Goal: Transaction & Acquisition: Purchase product/service

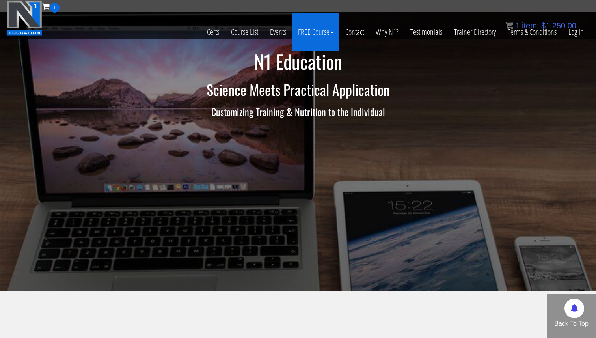
scroll to position [1, 0]
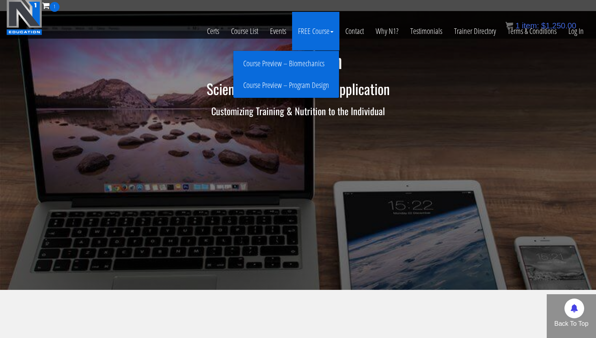
click at [304, 59] on link "Course Preview – Biomechanics" at bounding box center [286, 64] width 102 height 14
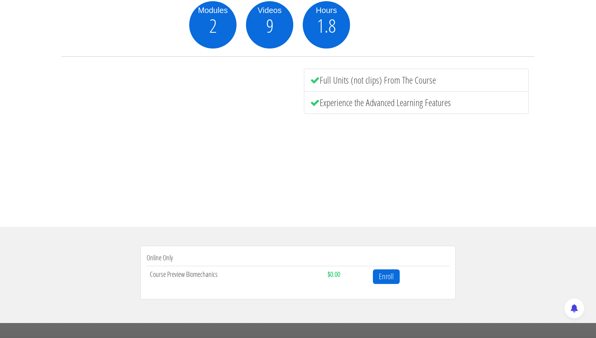
scroll to position [273, 0]
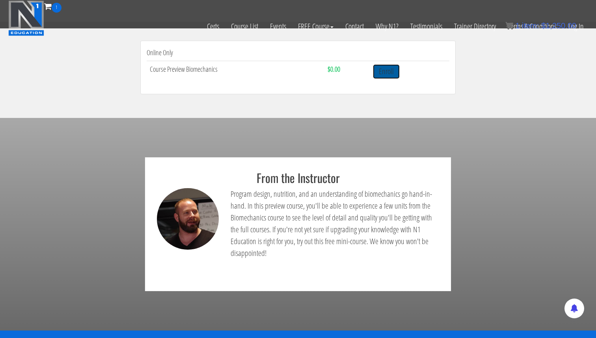
click at [390, 72] on link "Enroll" at bounding box center [386, 71] width 27 height 15
click at [386, 71] on link "Enroll" at bounding box center [386, 71] width 27 height 15
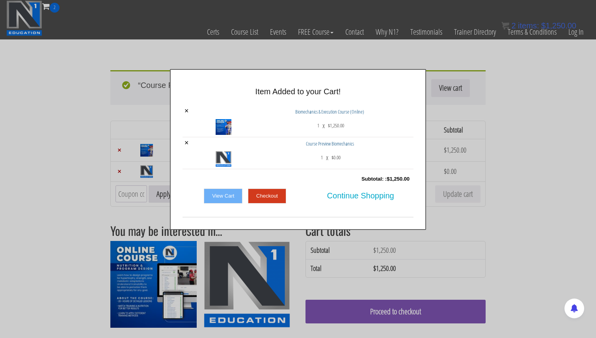
click at [224, 196] on link "View Cart" at bounding box center [223, 195] width 39 height 15
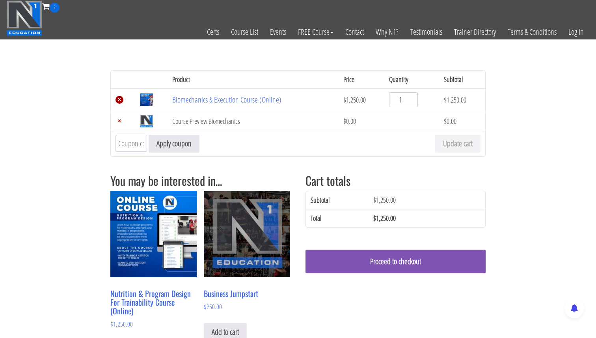
click at [120, 100] on link "×" at bounding box center [119, 100] width 8 height 8
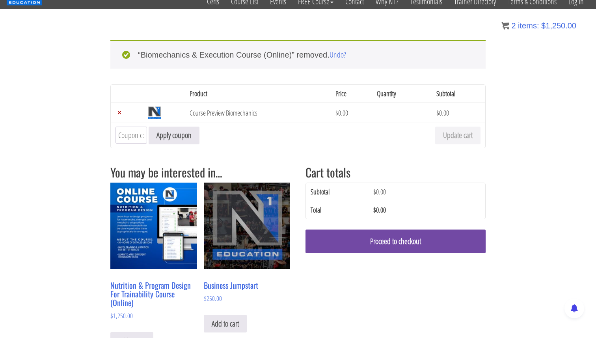
scroll to position [31, 0]
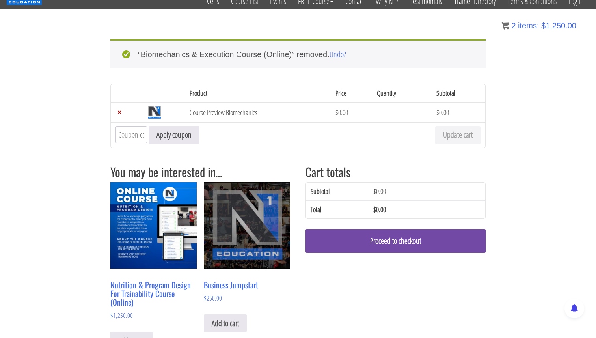
click at [385, 245] on link "Proceed to checkout" at bounding box center [395, 241] width 180 height 24
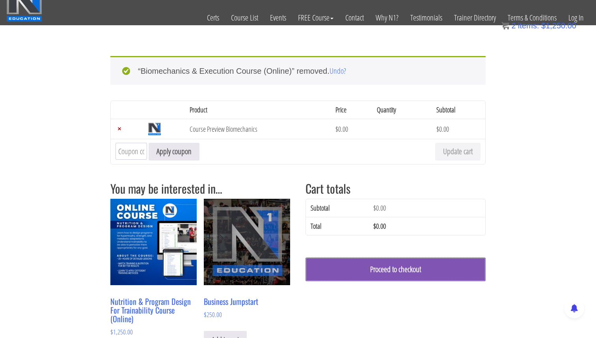
scroll to position [0, 0]
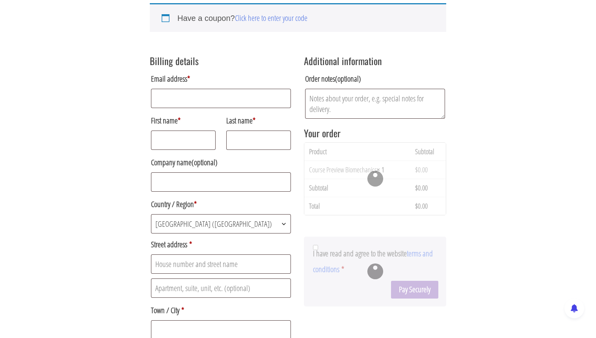
scroll to position [120, 0]
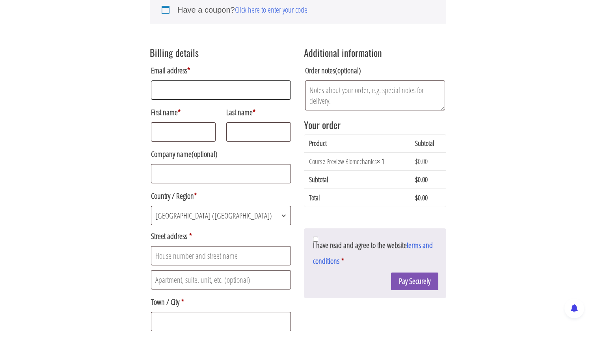
click at [199, 82] on input "Email address *" at bounding box center [221, 89] width 140 height 19
type input "kristianamorell@gmail.com"
type input "Kristiana"
type input "Morell"
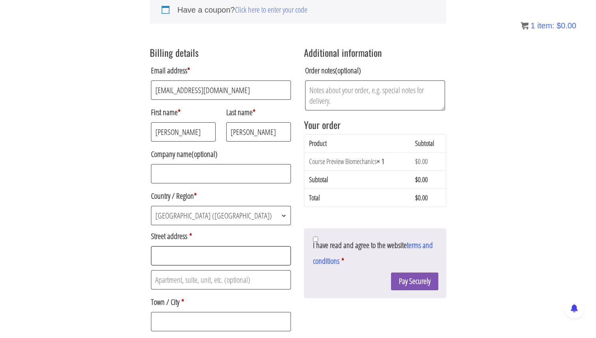
type input "5367 East River Road"
type input "Grand Island, NY"
select select "NY"
type input "14072"
type input "17165257851"
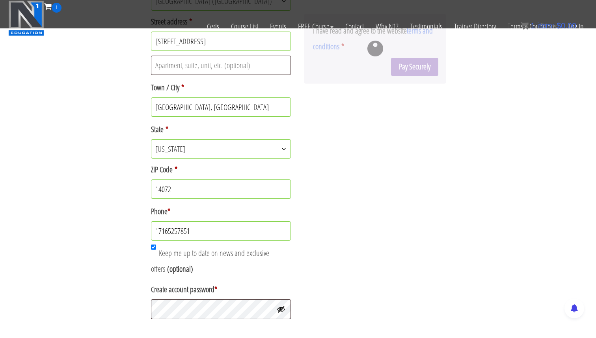
scroll to position [475, 0]
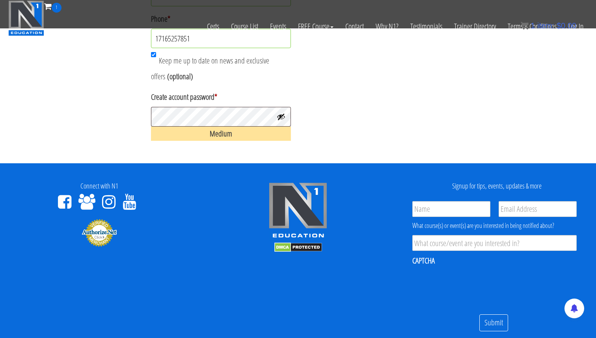
click at [278, 120] on button "Show password" at bounding box center [281, 116] width 9 height 9
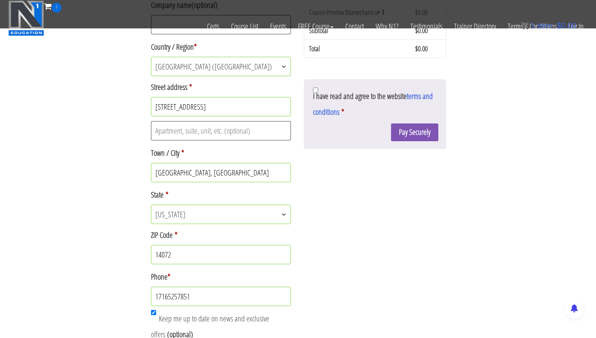
scroll to position [195, 0]
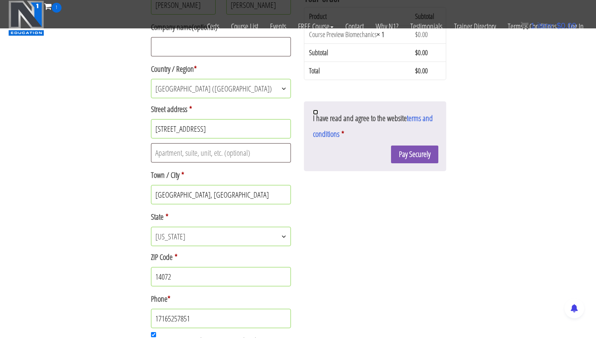
click at [315, 112] on input "I have read and agree to the website terms and conditions *" at bounding box center [315, 112] width 5 height 5
checkbox input "true"
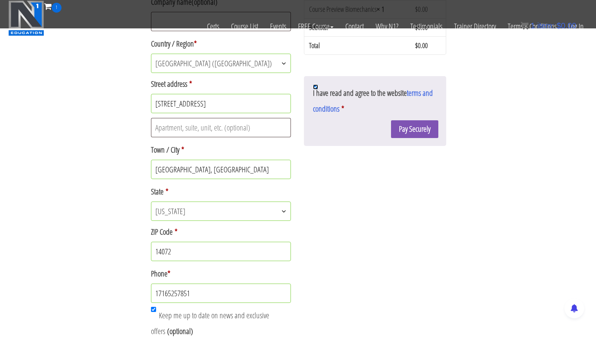
scroll to position [210, 0]
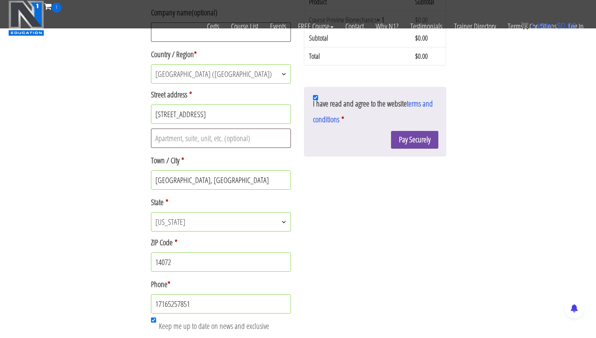
click at [416, 138] on button "Pay Securely" at bounding box center [414, 140] width 47 height 18
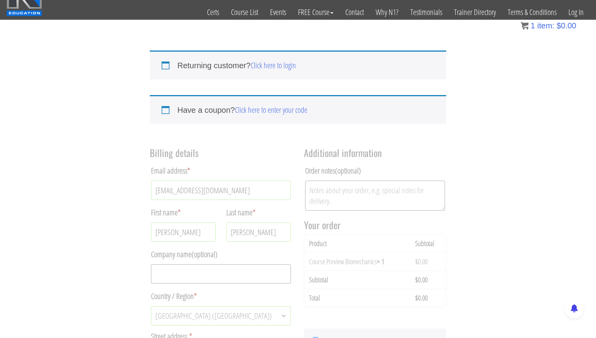
scroll to position [0, 0]
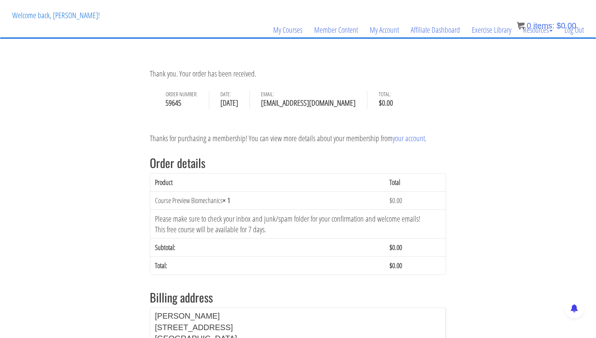
scroll to position [41, 0]
click at [404, 141] on link "your account" at bounding box center [408, 137] width 32 height 11
click at [382, 30] on link "My Account" at bounding box center [384, 29] width 41 height 38
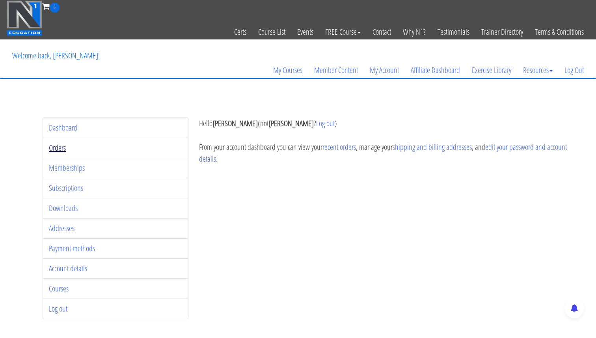
click at [54, 145] on link "Orders" at bounding box center [57, 147] width 17 height 11
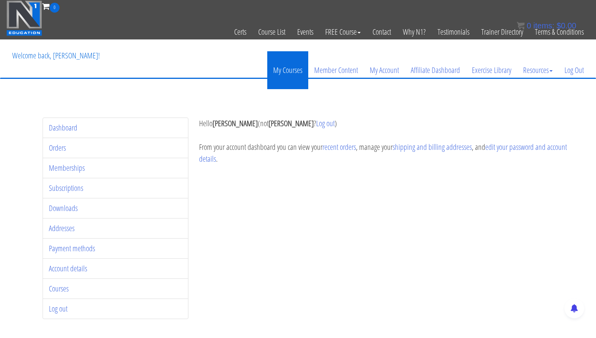
click at [270, 82] on link "My Courses" at bounding box center [287, 70] width 41 height 38
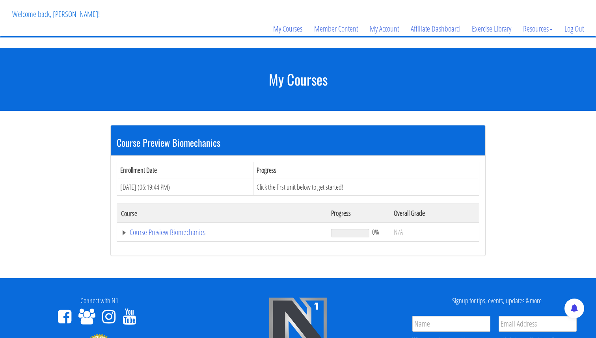
scroll to position [45, 0]
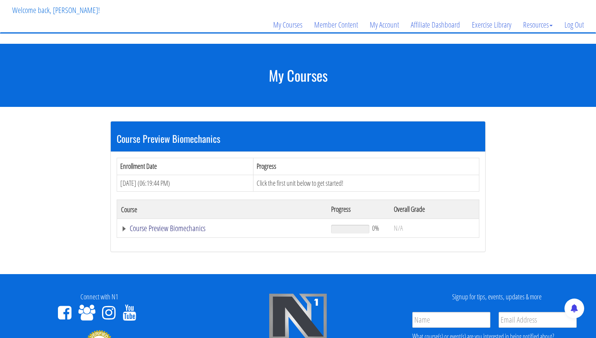
click at [197, 226] on link "Course Preview Biomechanics" at bounding box center [222, 228] width 202 height 8
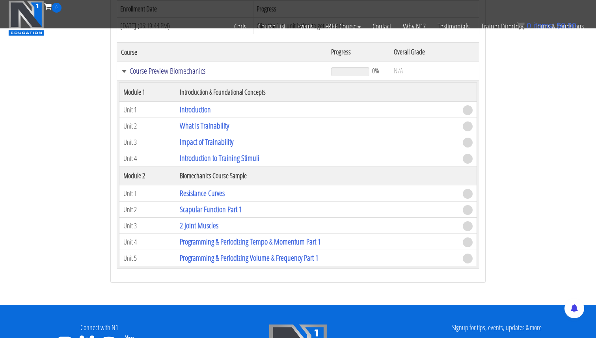
scroll to position [167, 0]
